Goal: Navigation & Orientation: Find specific page/section

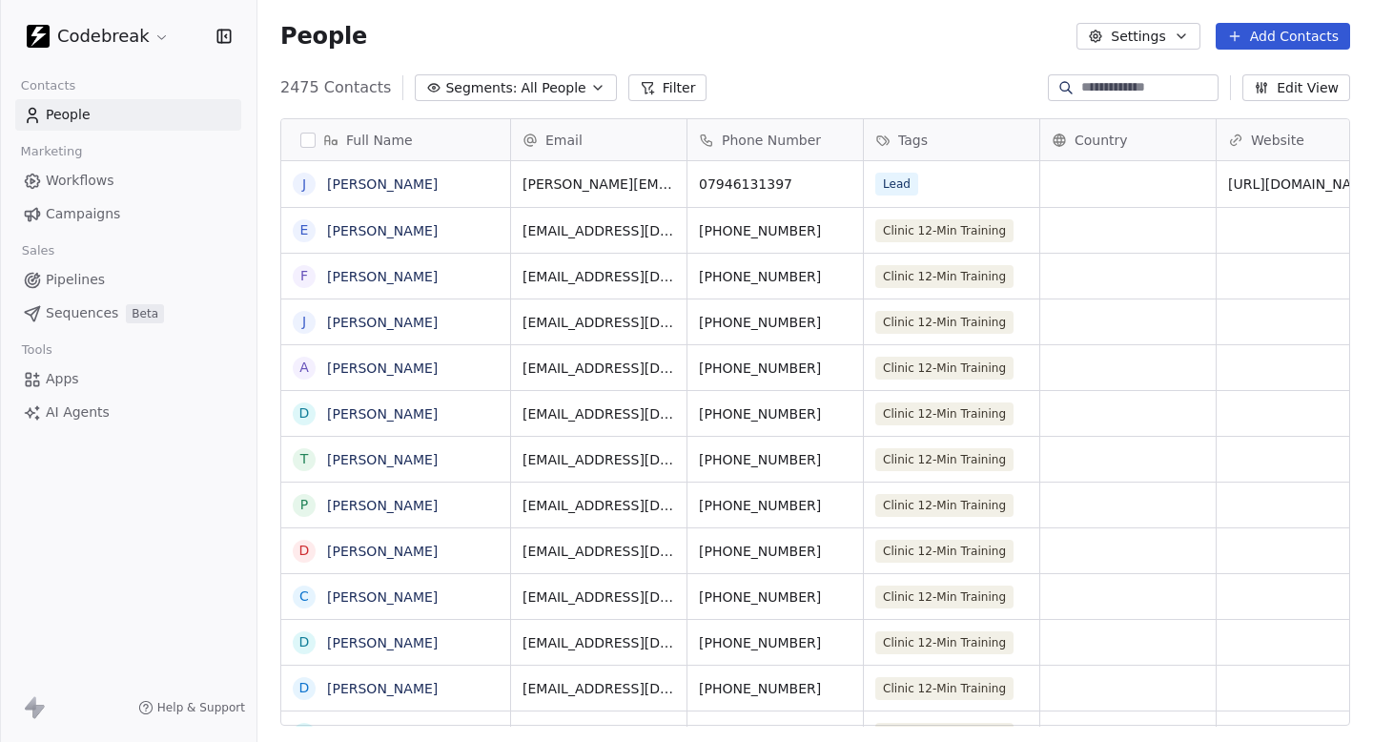
scroll to position [653, 1115]
click at [85, 215] on span "Campaigns" at bounding box center [83, 214] width 74 height 20
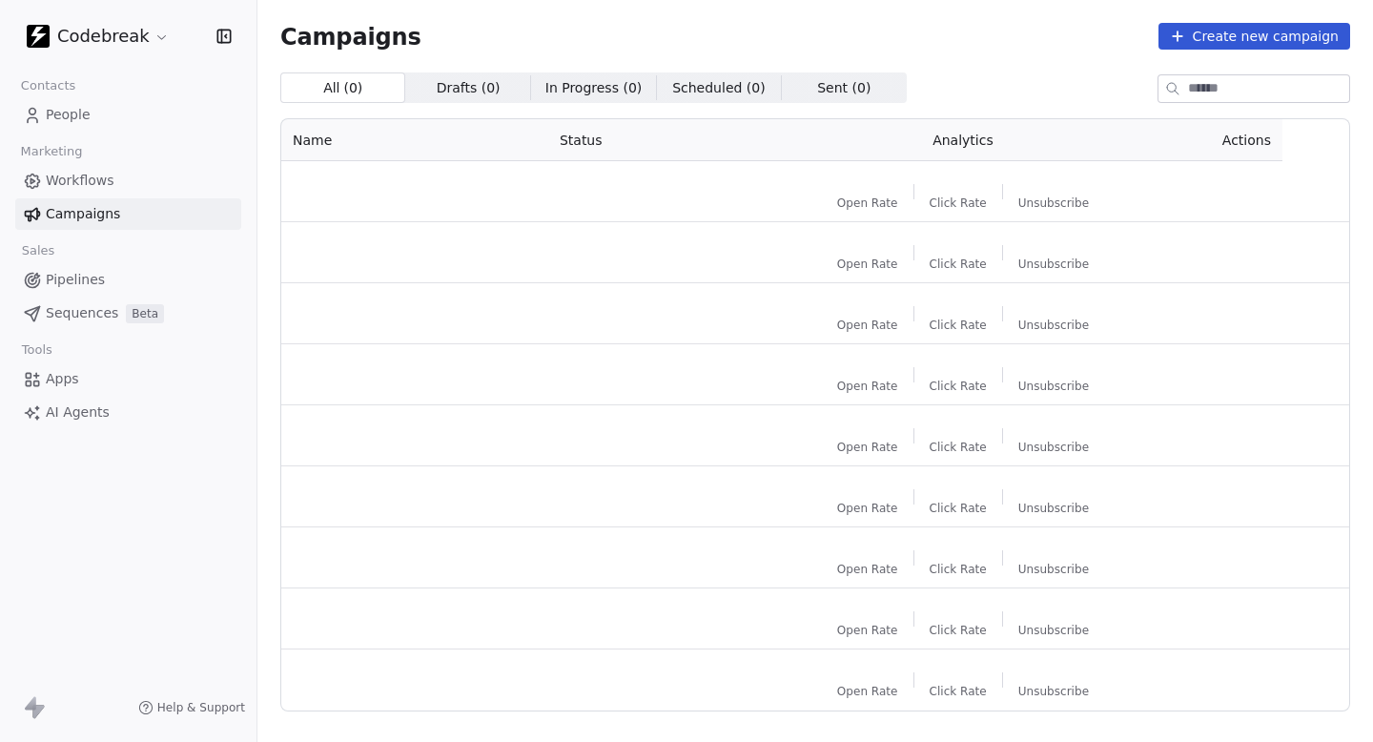
click at [124, 156] on div "Marketing" at bounding box center [128, 151] width 226 height 27
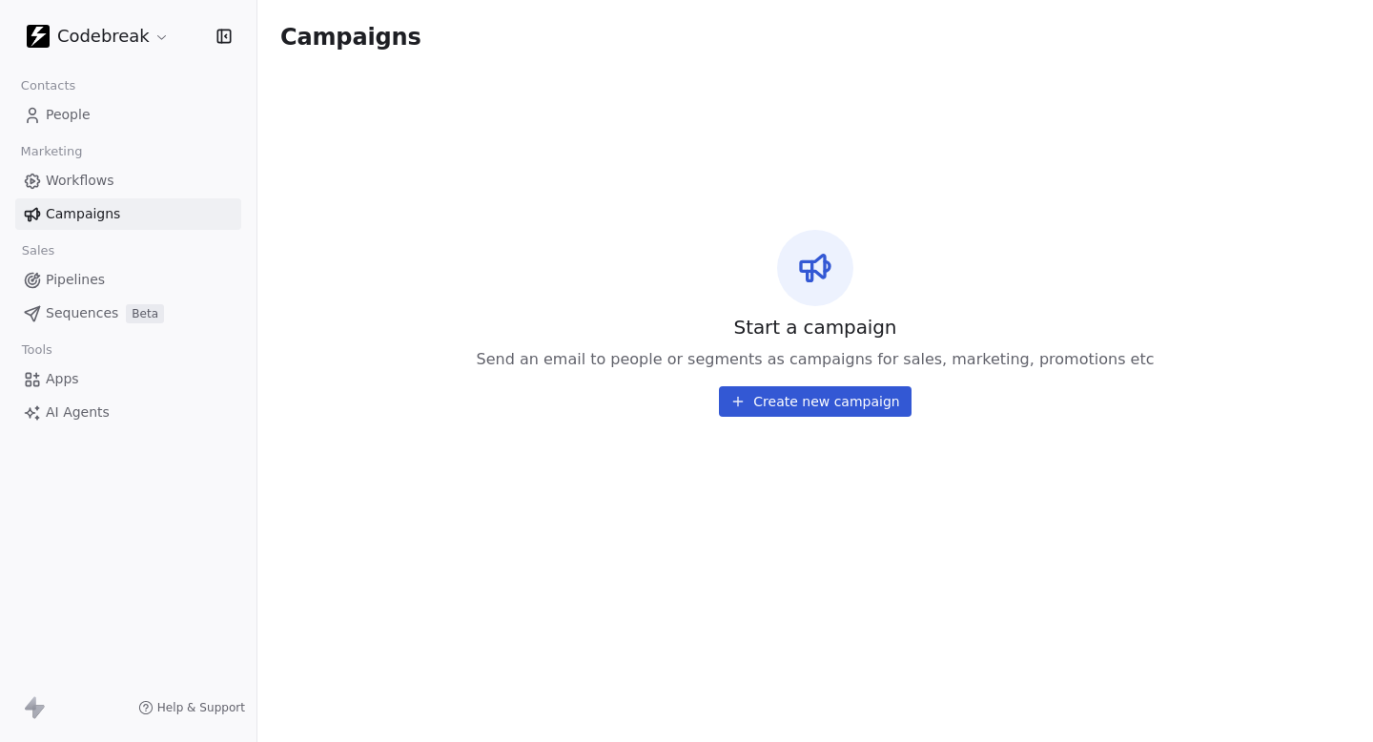
click at [107, 185] on span "Workflows" at bounding box center [80, 181] width 69 height 20
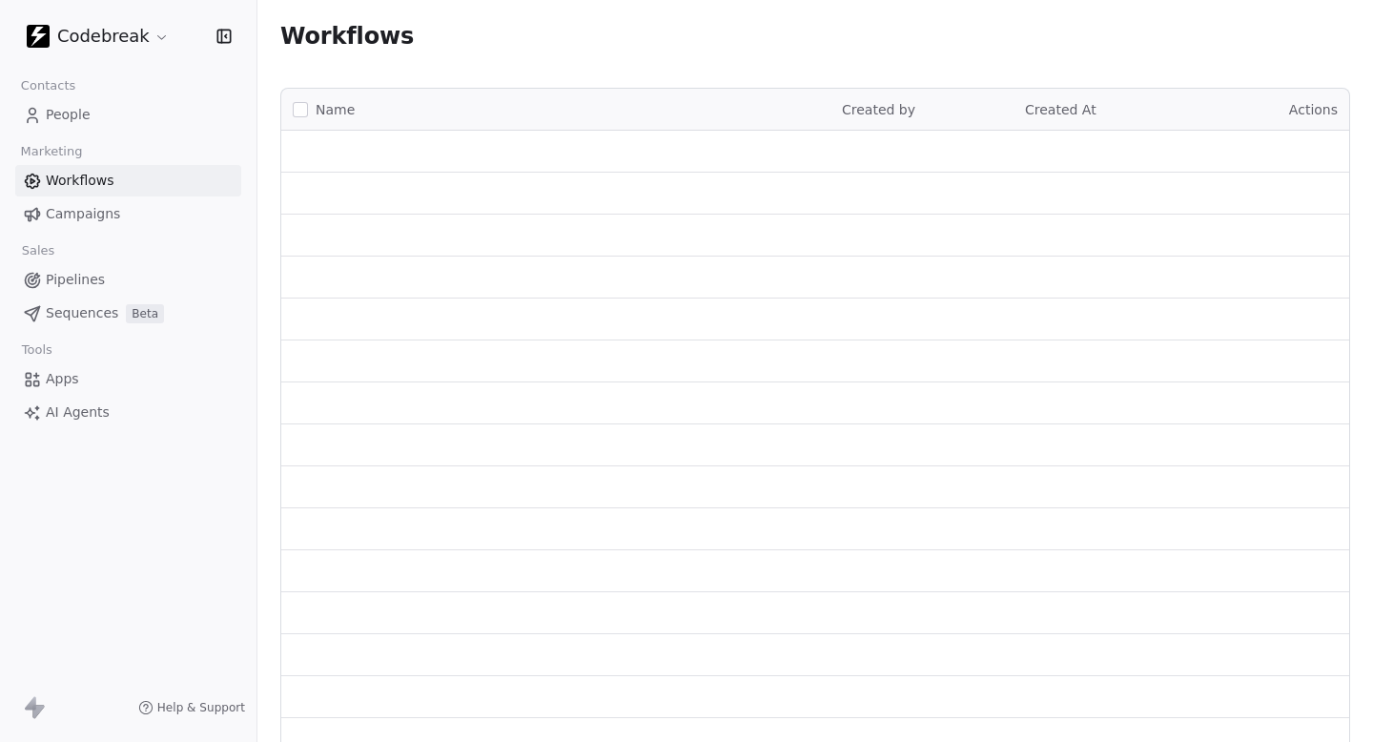
click at [129, 33] on html "Codebreak Contacts People Marketing Workflows Campaigns Sales Pipelines Sequenc…" at bounding box center [686, 371] width 1373 height 742
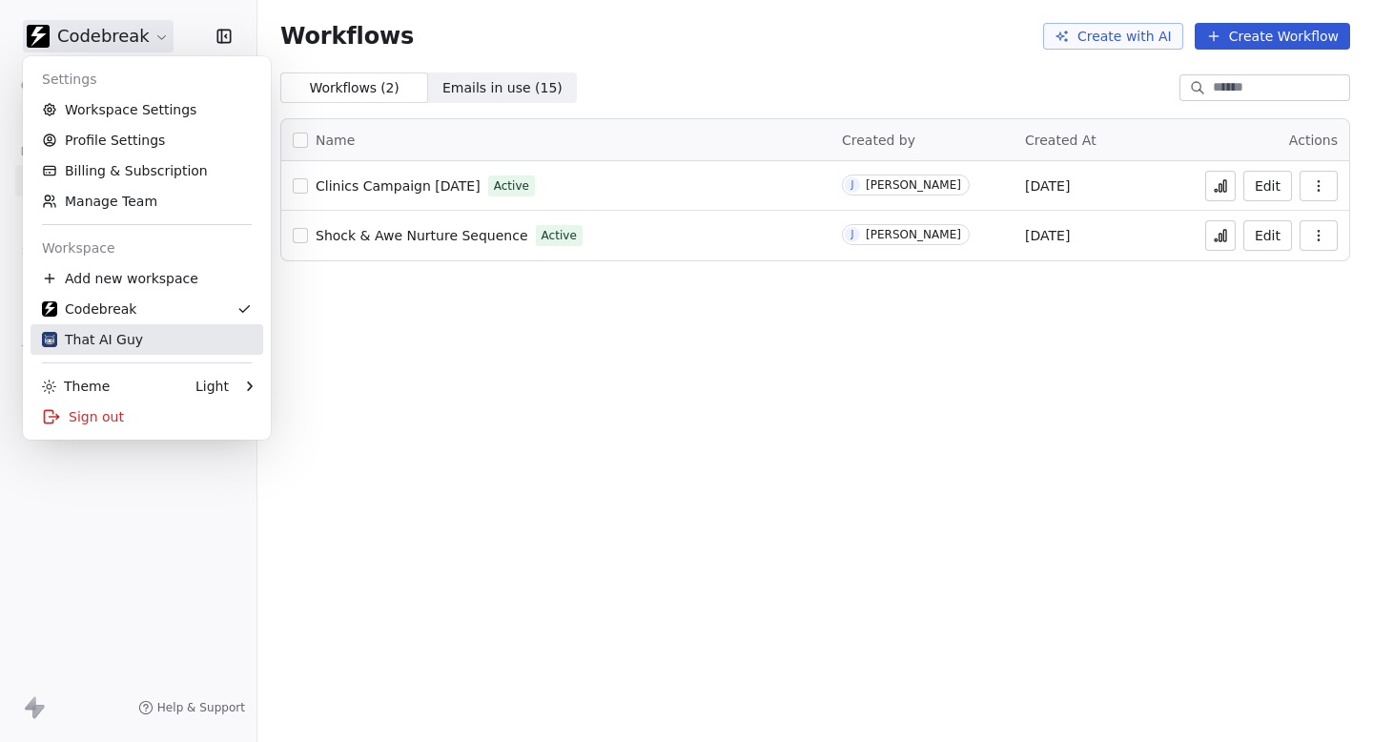
click at [118, 335] on div "That AI Guy" at bounding box center [92, 339] width 101 height 19
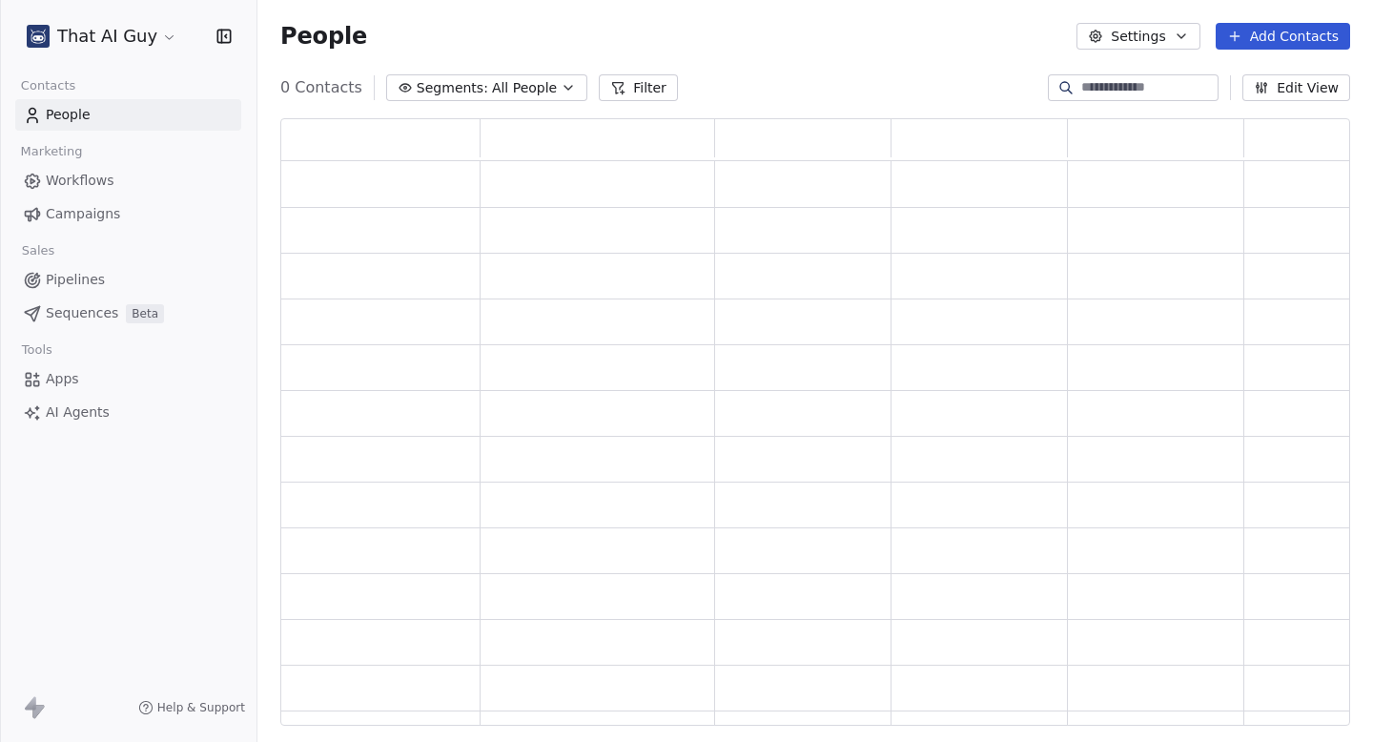
scroll to position [607, 1069]
click at [110, 163] on div "Marketing" at bounding box center [128, 151] width 226 height 27
click at [99, 175] on span "Workflows" at bounding box center [80, 181] width 69 height 20
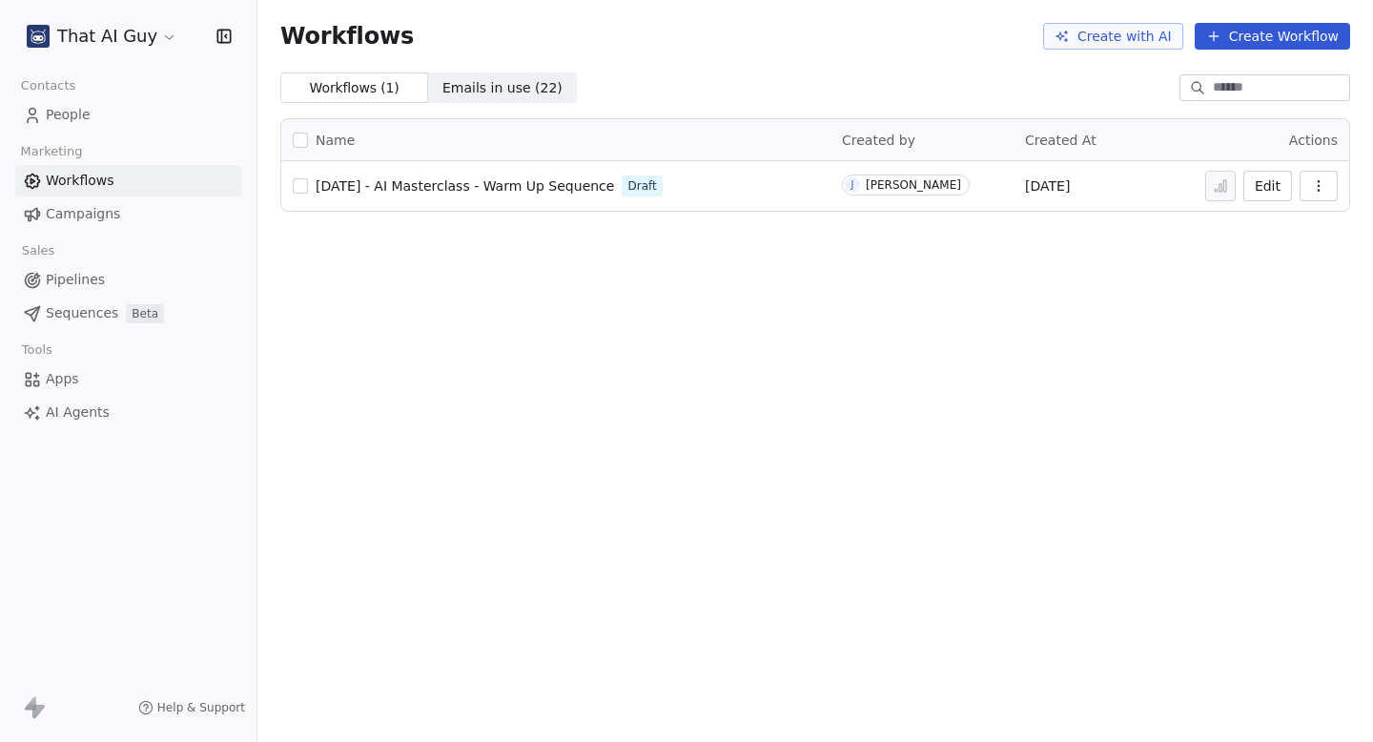
click at [434, 186] on span "[DATE] - AI Masterclass - Warm Up Sequence" at bounding box center [465, 185] width 298 height 15
